Goal: Task Accomplishment & Management: Complete application form

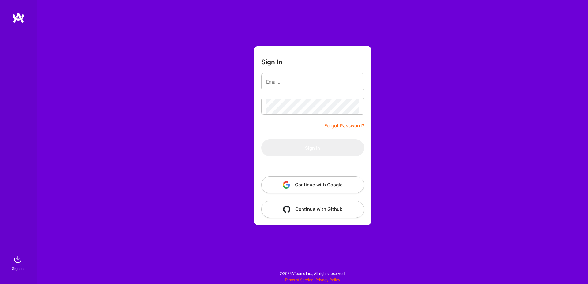
type input "[EMAIL_ADDRESS][DOMAIN_NAME]"
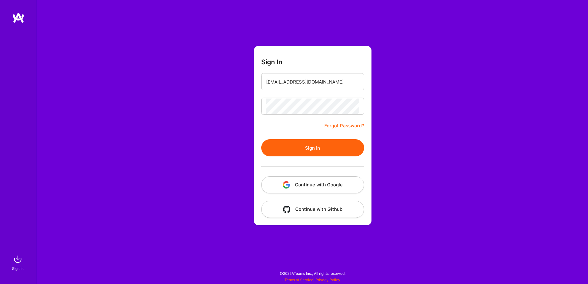
click at [307, 143] on button "Sign In" at bounding box center [312, 147] width 103 height 17
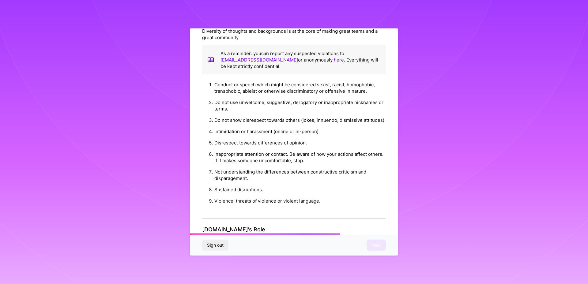
scroll to position [614, 0]
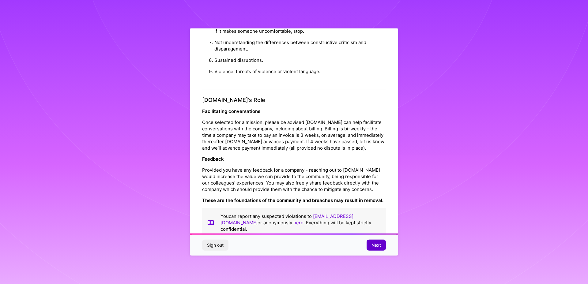
click at [378, 248] on span "Next" at bounding box center [377, 245] width 10 height 6
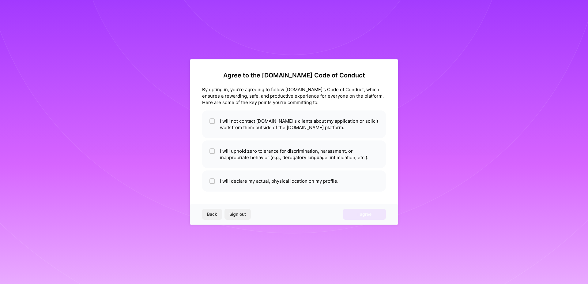
scroll to position [0, 0]
click at [231, 124] on li "I will not contact [DOMAIN_NAME]'s clients about my application or solicit work…" at bounding box center [294, 125] width 184 height 28
checkbox input "true"
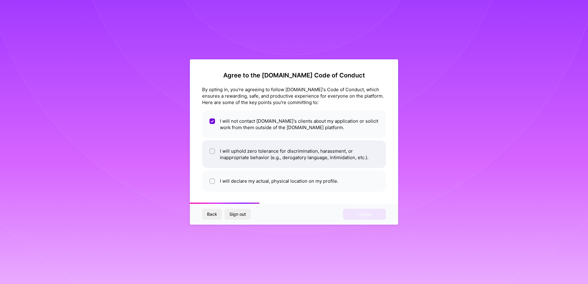
click at [232, 150] on li "I will uphold zero tolerance for discrimination, harassment, or inappropriate b…" at bounding box center [294, 155] width 184 height 28
checkbox input "true"
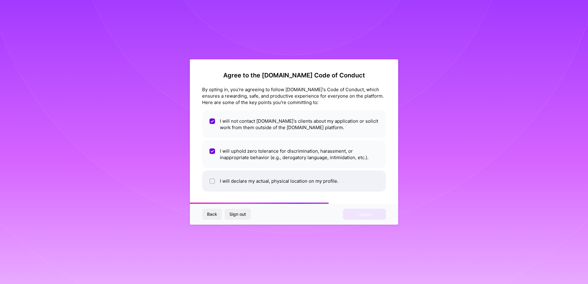
click at [236, 181] on li "I will declare my actual, physical location on my profile." at bounding box center [294, 181] width 184 height 21
checkbox input "true"
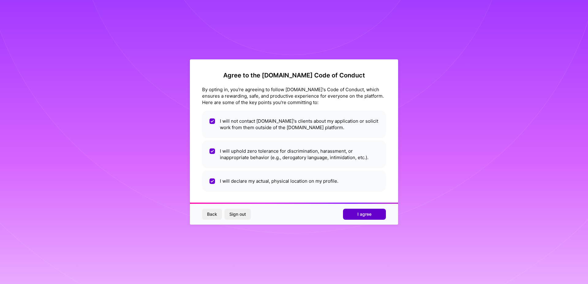
click at [370, 216] on span "I agree" at bounding box center [365, 214] width 14 height 6
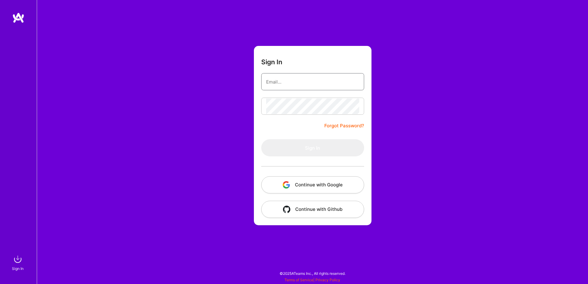
click at [302, 83] on input "email" at bounding box center [312, 82] width 93 height 16
type input "[EMAIL_ADDRESS][DOMAIN_NAME]"
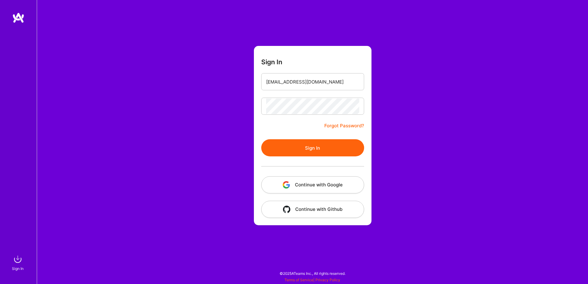
click at [311, 150] on button "Sign In" at bounding box center [312, 147] width 103 height 17
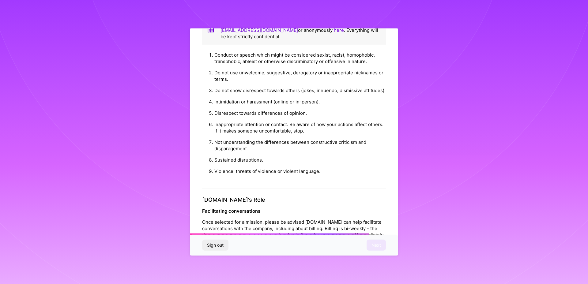
scroll to position [614, 0]
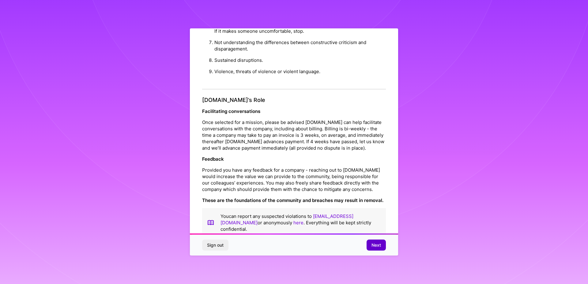
click at [372, 242] on button "Next" at bounding box center [376, 245] width 19 height 11
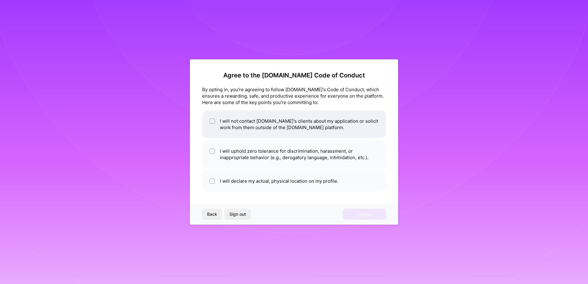
click at [213, 123] on input "checkbox" at bounding box center [213, 122] width 4 height 4
checkbox input "true"
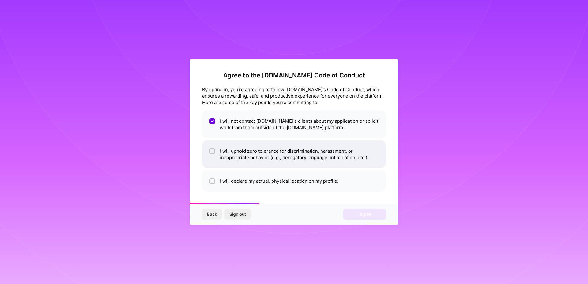
click at [214, 152] on input "checkbox" at bounding box center [213, 152] width 4 height 4
checkbox input "true"
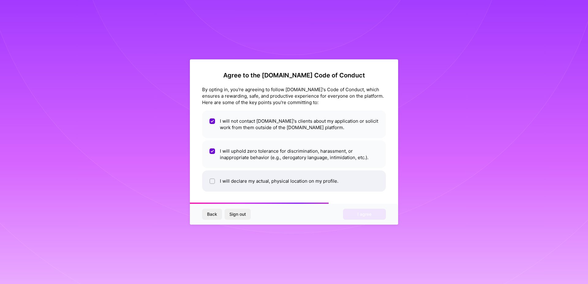
click at [210, 181] on div at bounding box center [213, 182] width 6 height 6
checkbox input "true"
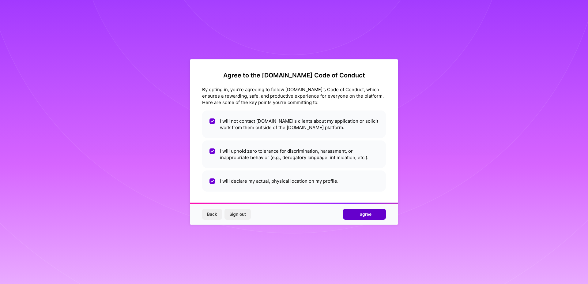
click at [350, 213] on button "I agree" at bounding box center [364, 214] width 43 height 11
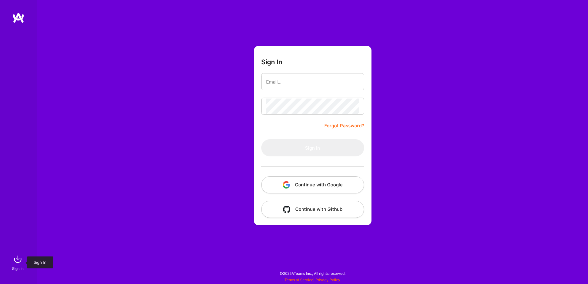
click at [17, 262] on img at bounding box center [18, 259] width 12 height 12
